Goal: Transaction & Acquisition: Purchase product/service

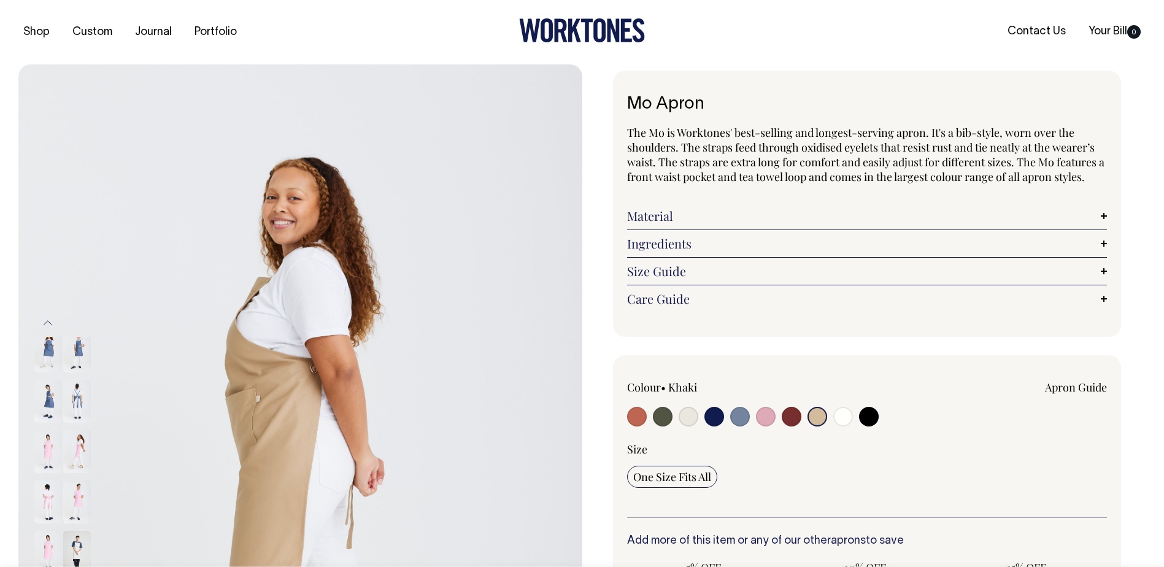
select select "Khaki"
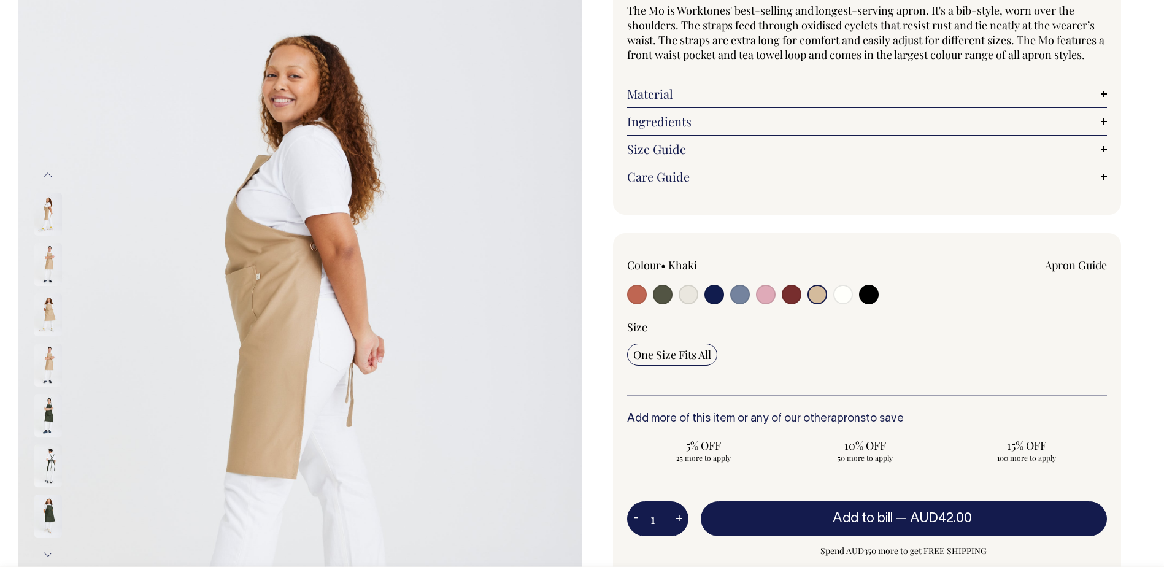
scroll to position [123, 0]
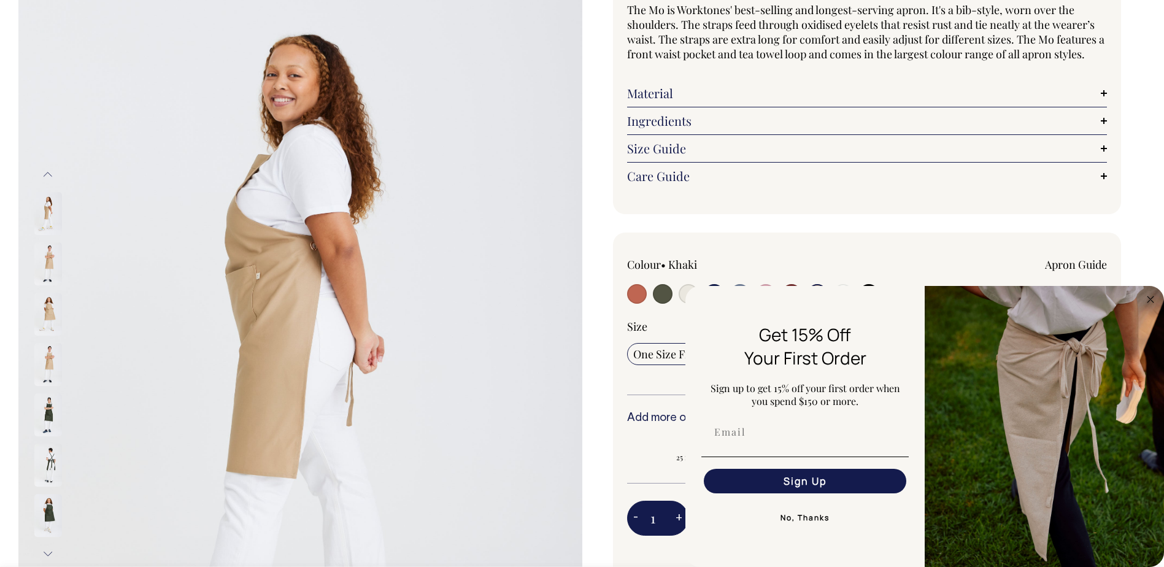
click at [55, 257] on img at bounding box center [48, 263] width 28 height 43
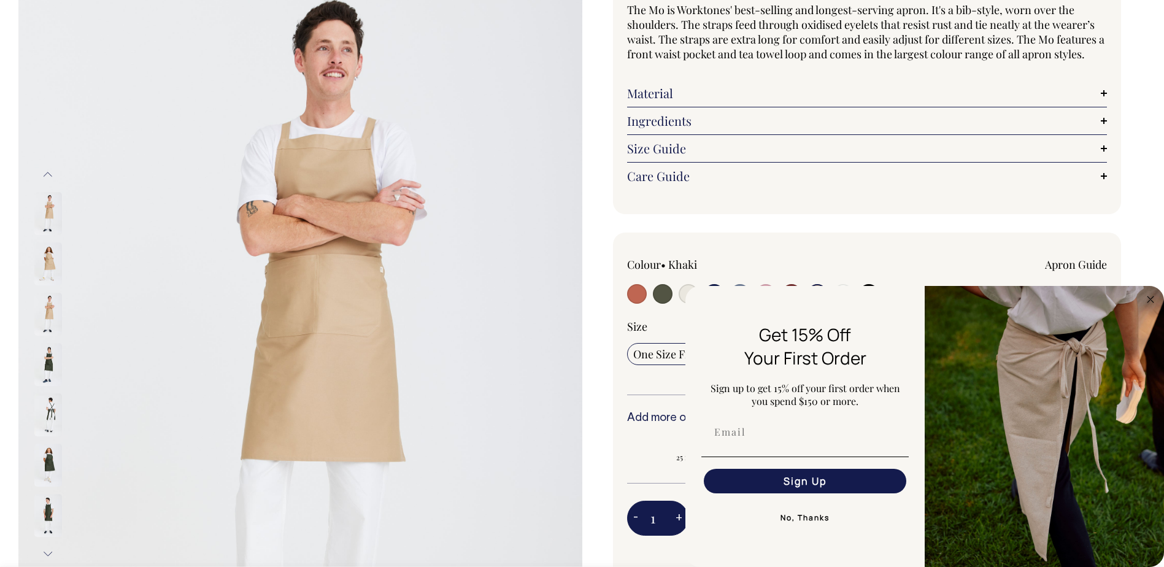
click at [48, 261] on img at bounding box center [48, 263] width 28 height 43
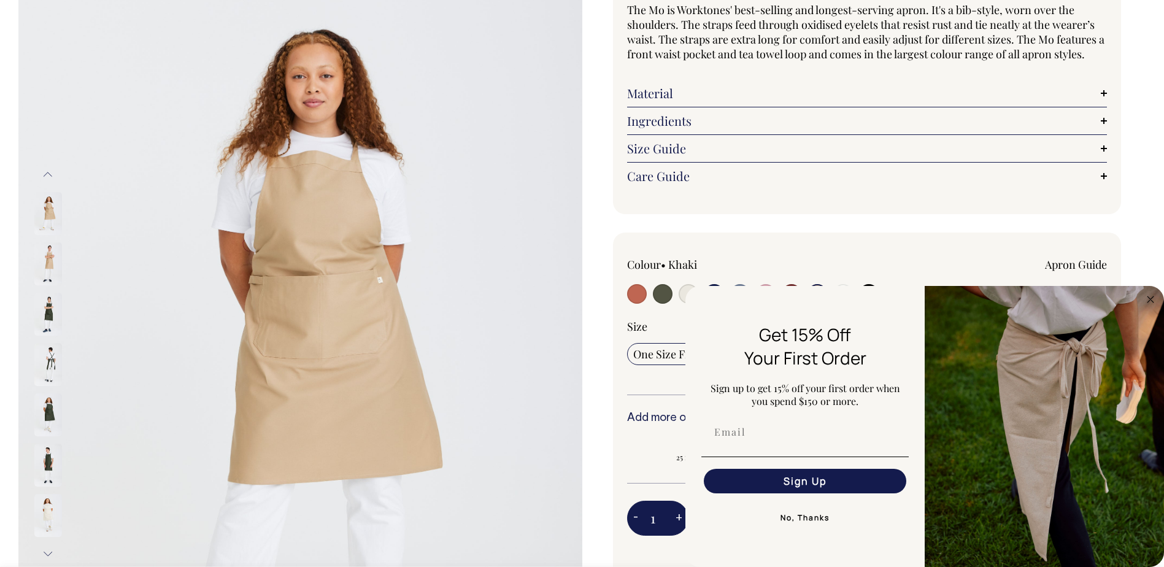
click at [48, 261] on img at bounding box center [48, 263] width 28 height 43
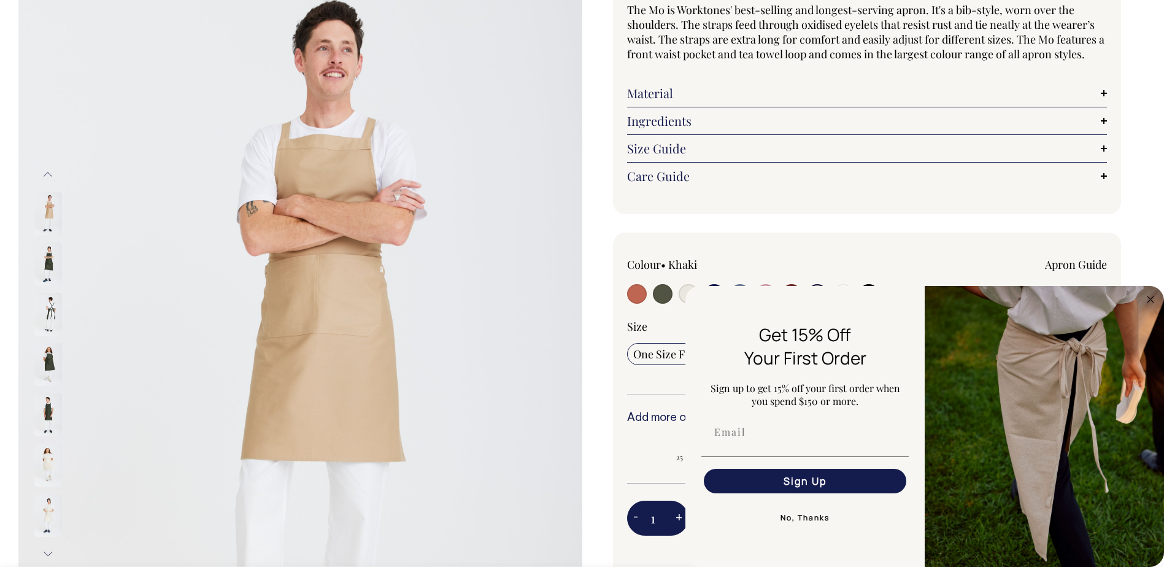
click at [48, 266] on img at bounding box center [48, 263] width 28 height 43
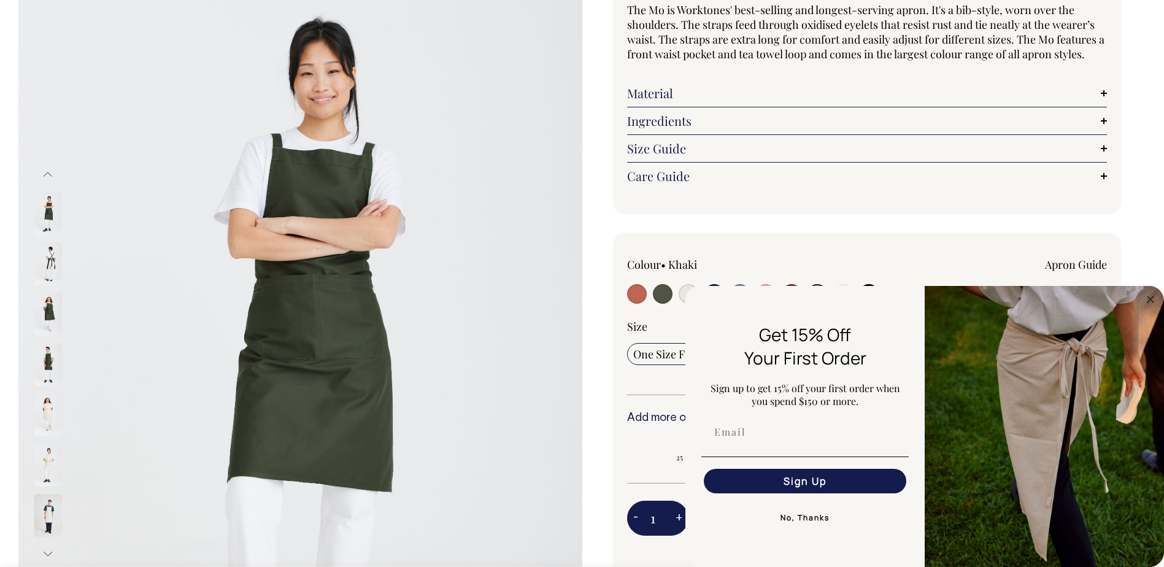
click at [48, 277] on img at bounding box center [48, 263] width 28 height 43
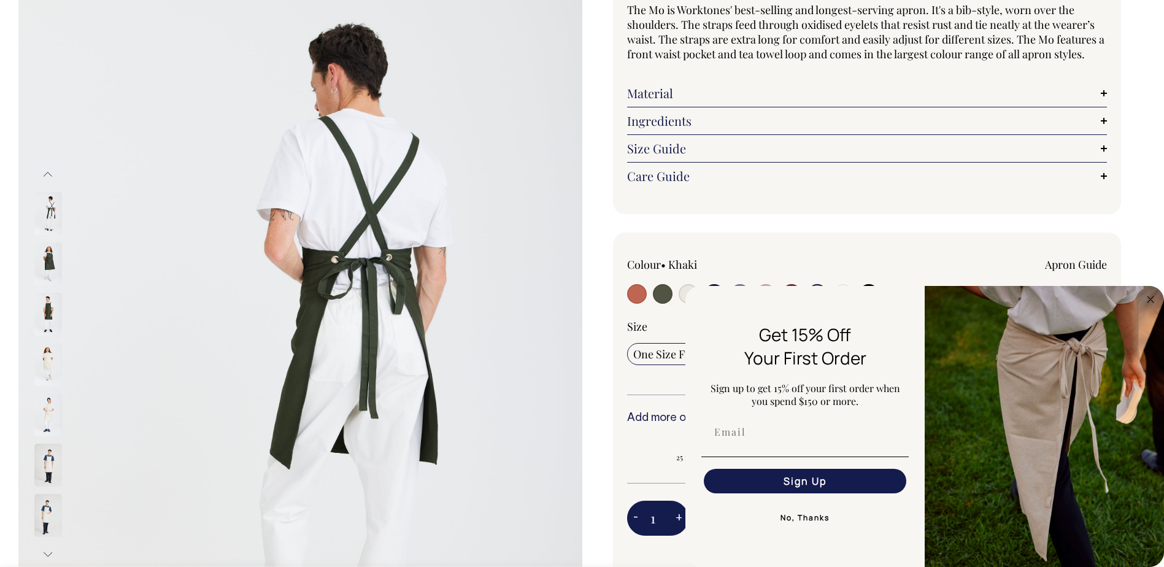
click at [47, 301] on img at bounding box center [48, 314] width 28 height 43
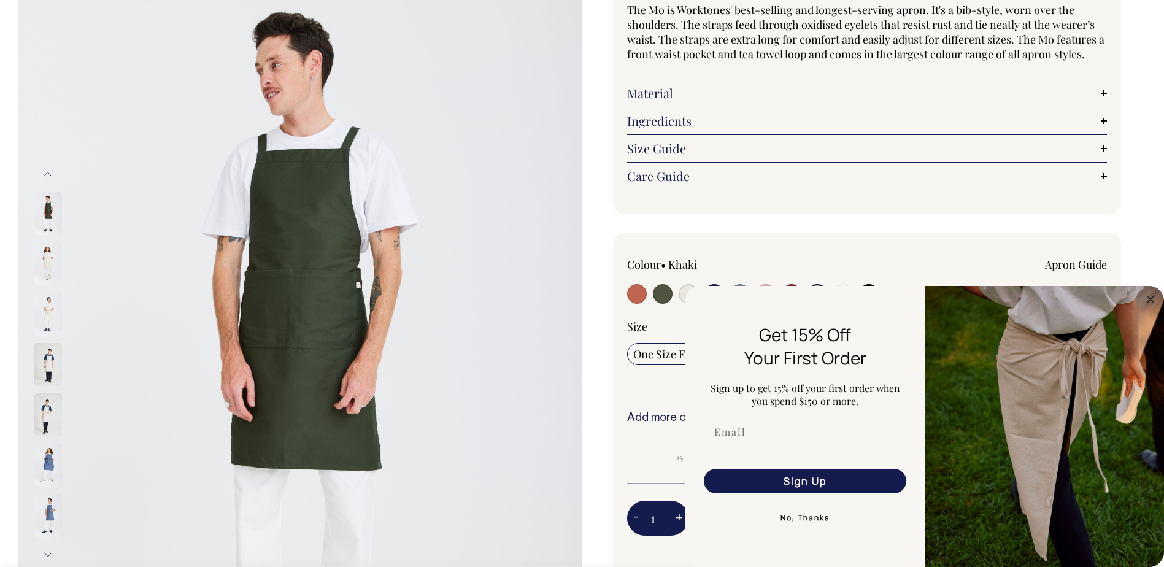
click at [48, 352] on img at bounding box center [48, 364] width 28 height 43
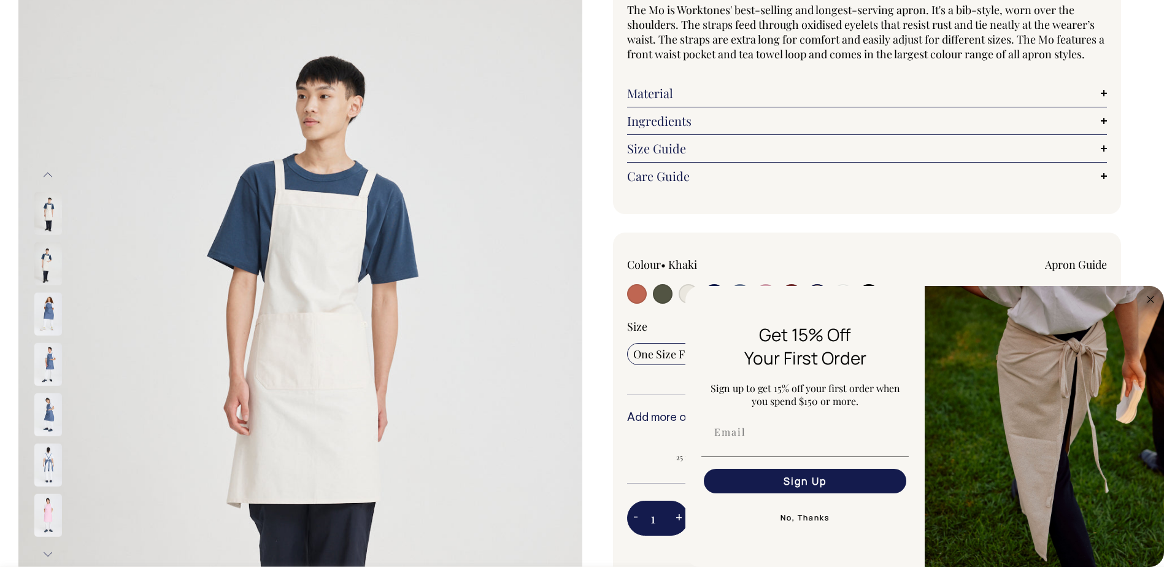
click at [56, 317] on img at bounding box center [48, 314] width 28 height 43
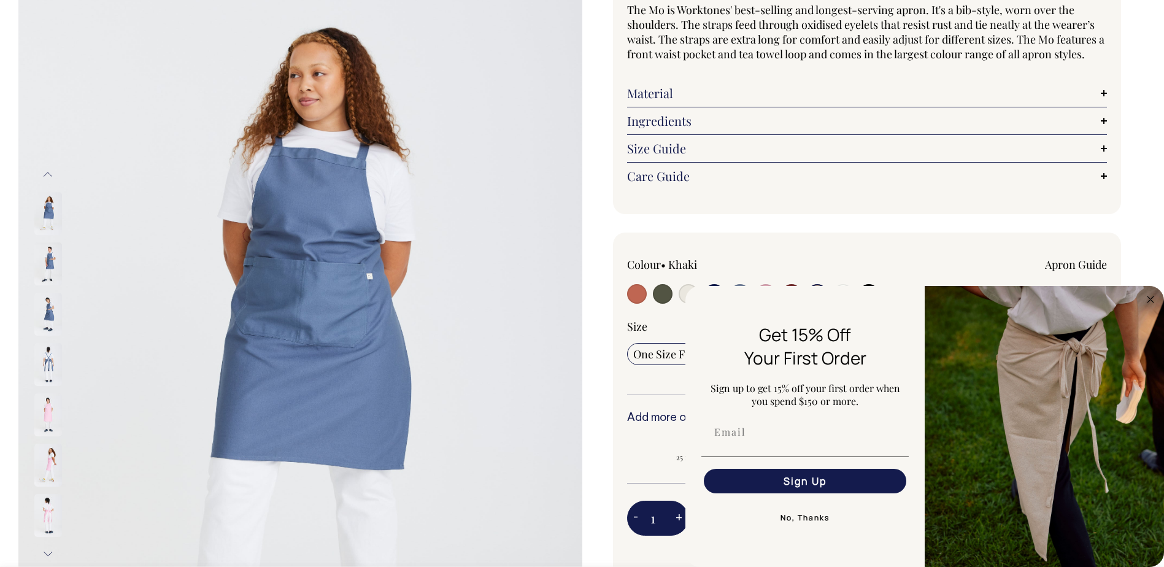
click at [56, 322] on img at bounding box center [48, 314] width 28 height 43
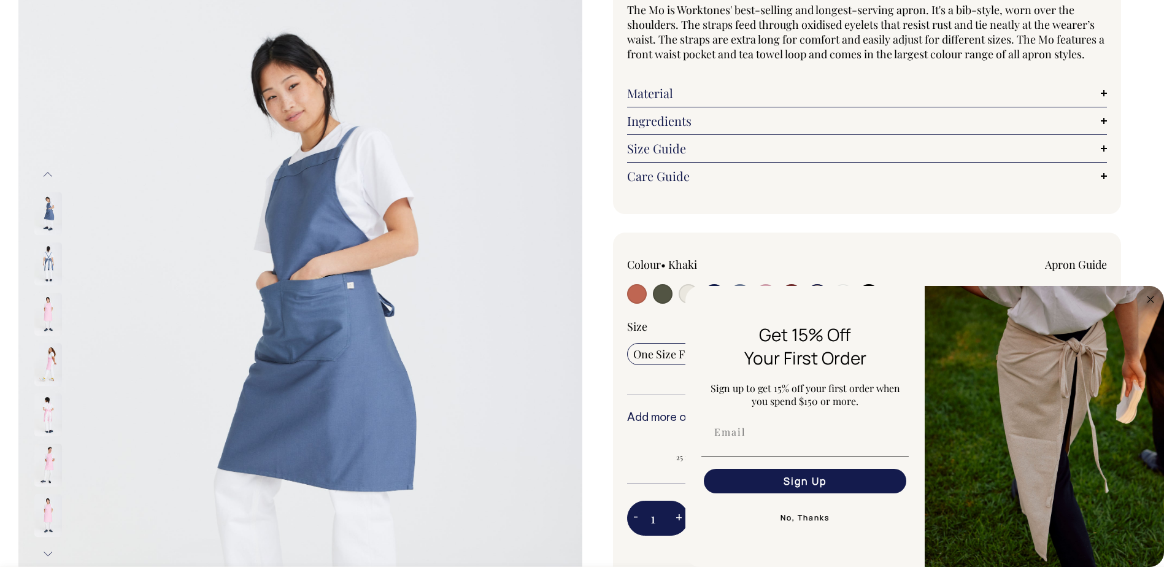
click at [53, 331] on img at bounding box center [48, 314] width 28 height 43
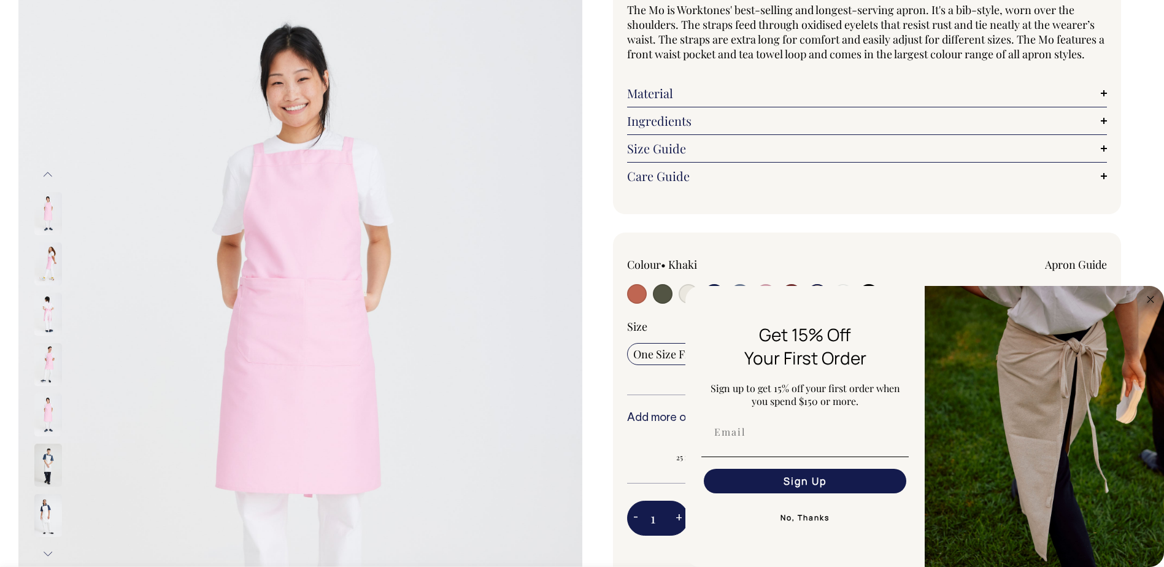
click at [51, 403] on img at bounding box center [48, 414] width 28 height 43
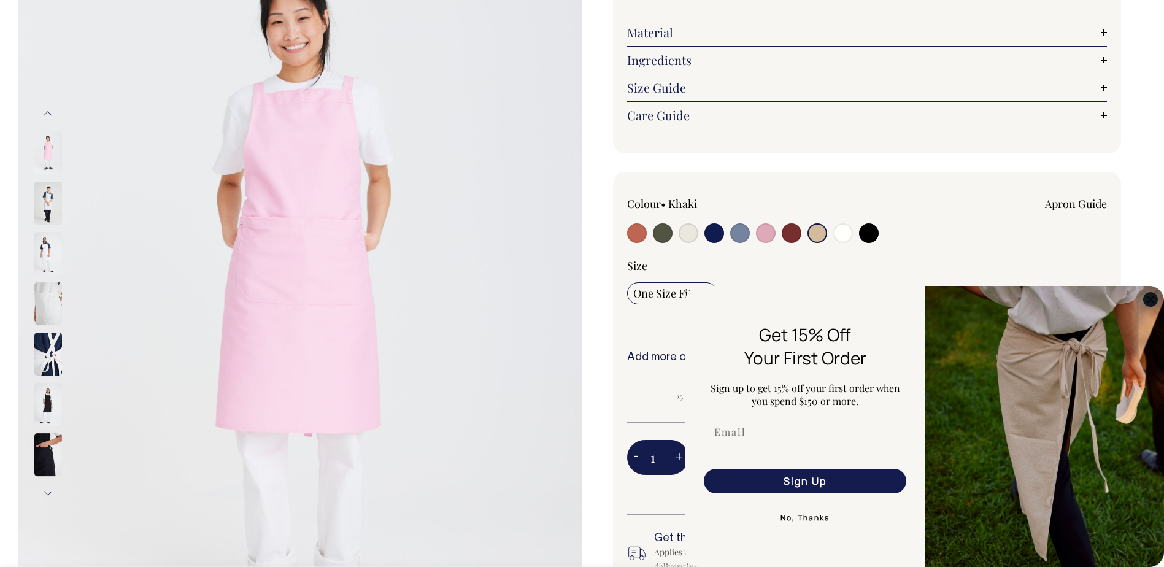
scroll to position [184, 0]
click at [1148, 299] on circle "Close dialog" at bounding box center [1151, 299] width 14 height 14
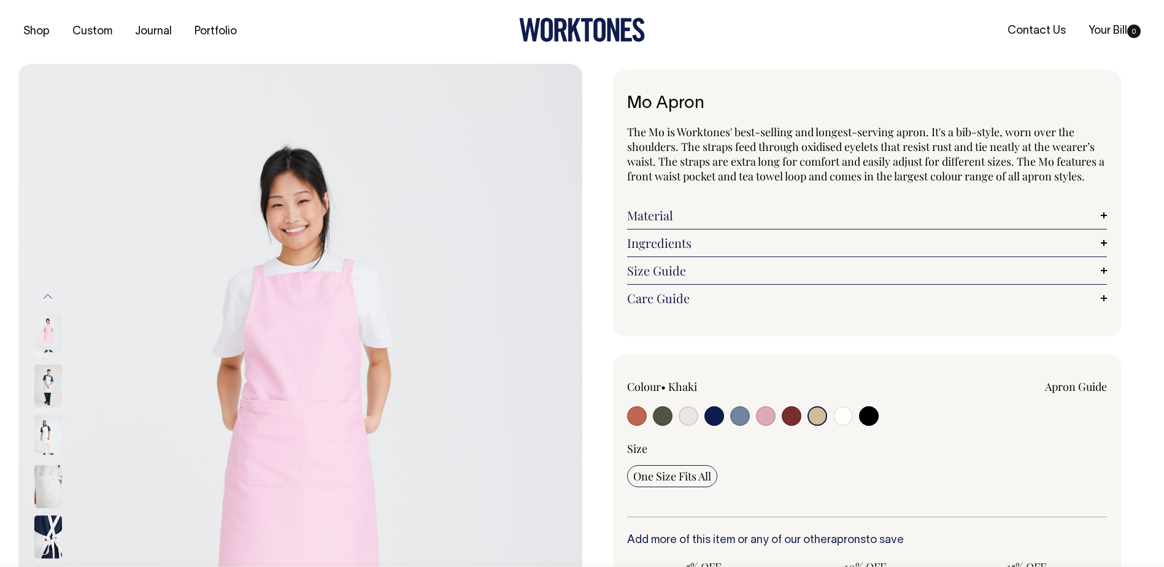
scroll to position [0, 0]
